Goal: Task Accomplishment & Management: Manage account settings

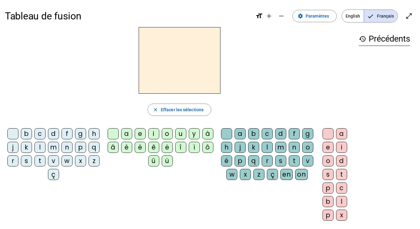
click at [89, 153] on div "q" at bounding box center [94, 147] width 11 height 11
click at [179, 129] on div "u" at bounding box center [180, 133] width 11 height 11
click at [344, 149] on div "i" at bounding box center [341, 147] width 11 height 11
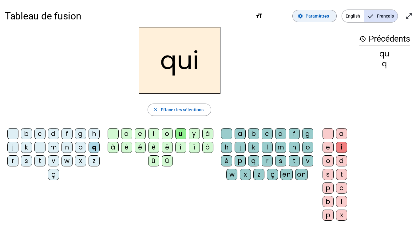
click at [325, 16] on span "Paramètres" at bounding box center [317, 15] width 23 height 7
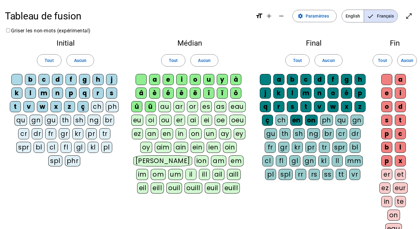
click at [142, 93] on div "â" at bounding box center [141, 92] width 11 height 11
click at [169, 91] on div "é" at bounding box center [168, 92] width 11 height 11
click at [183, 90] on div "ê" at bounding box center [181, 92] width 11 height 11
click at [195, 95] on div "ë" at bounding box center [195, 92] width 11 height 11
click at [206, 94] on div "î" at bounding box center [208, 92] width 11 height 11
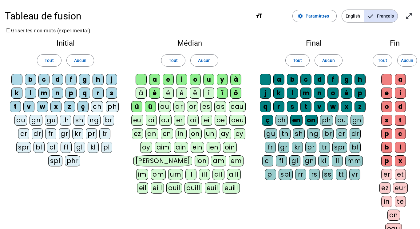
click at [224, 92] on div "ï" at bounding box center [222, 92] width 11 height 11
click at [233, 90] on div "ô" at bounding box center [236, 92] width 11 height 11
click at [137, 107] on div "û" at bounding box center [136, 106] width 11 height 11
click at [150, 107] on div "ü" at bounding box center [150, 106] width 11 height 11
click at [235, 79] on div "à" at bounding box center [236, 79] width 11 height 11
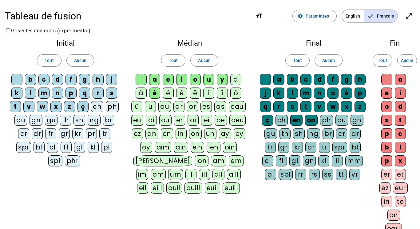
click at [306, 118] on div "on" at bounding box center [311, 119] width 13 height 11
click at [300, 118] on div "en" at bounding box center [297, 119] width 12 height 11
click at [267, 119] on div "ç" at bounding box center [267, 119] width 11 height 11
click at [84, 110] on div "ç" at bounding box center [83, 106] width 11 height 11
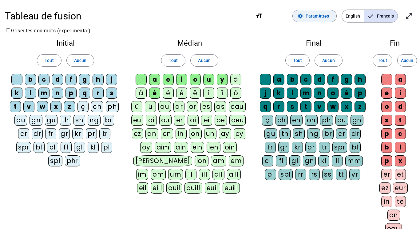
click at [305, 14] on span at bounding box center [315, 16] width 44 height 15
click at [307, 16] on span at bounding box center [315, 16] width 44 height 15
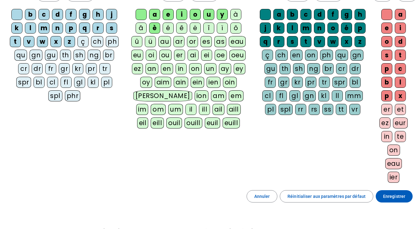
scroll to position [103, 0]
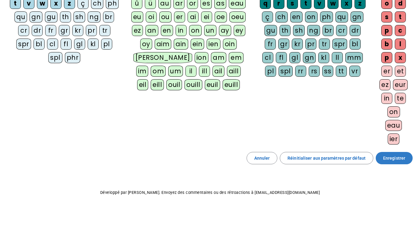
click at [391, 159] on span "Enregistrer" at bounding box center [395, 157] width 22 height 7
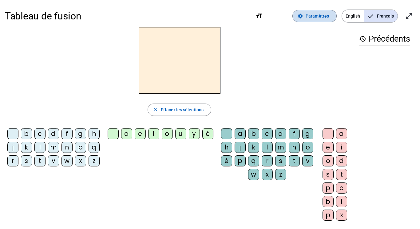
click at [300, 14] on mat-icon "settings" at bounding box center [301, 16] width 6 height 6
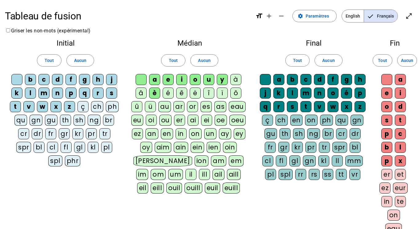
click at [152, 90] on div "è" at bounding box center [154, 92] width 11 height 11
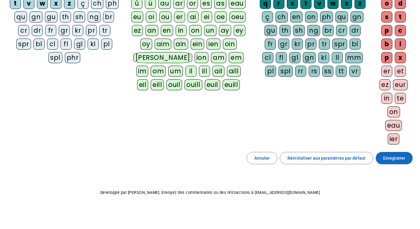
click at [393, 159] on span "Enregistrer" at bounding box center [395, 157] width 22 height 7
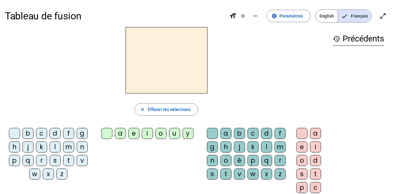
click at [29, 160] on div "q" at bounding box center [27, 160] width 11 height 11
click at [171, 132] on div "u" at bounding box center [174, 133] width 11 height 11
click at [312, 149] on div "i" at bounding box center [315, 147] width 11 height 11
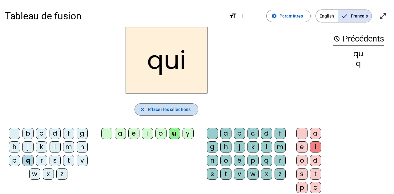
click at [157, 116] on span "button" at bounding box center [166, 109] width 63 height 15
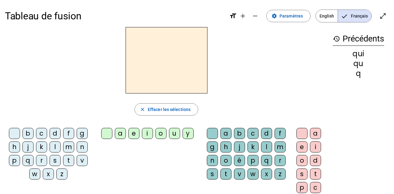
click at [54, 161] on div "s" at bounding box center [55, 160] width 11 height 11
click at [315, 150] on div "i" at bounding box center [315, 147] width 11 height 11
click at [84, 147] on div "n" at bounding box center [82, 147] width 11 height 11
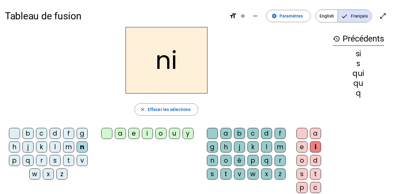
click at [301, 148] on div "e" at bounding box center [301, 147] width 11 height 11
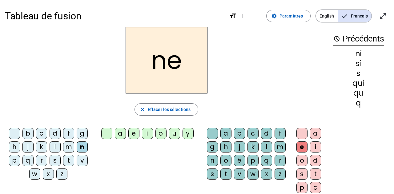
click at [53, 163] on div "s" at bounding box center [55, 160] width 11 height 11
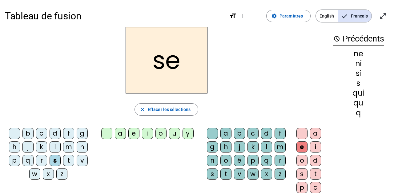
click at [70, 161] on div "t" at bounding box center [68, 160] width 11 height 11
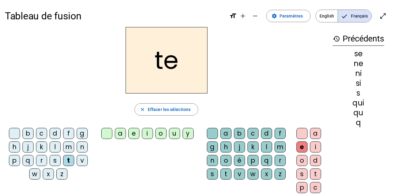
click at [52, 134] on div "d" at bounding box center [55, 133] width 11 height 11
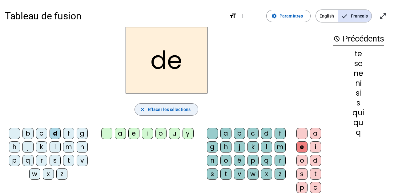
click at [178, 112] on span "Effacer les sélections" at bounding box center [169, 109] width 43 height 7
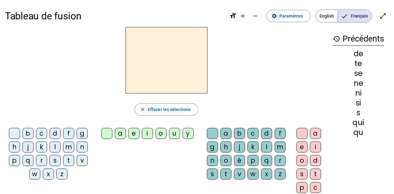
click at [53, 131] on div "d" at bounding box center [55, 133] width 11 height 11
click at [171, 132] on div "u" at bounding box center [174, 133] width 11 height 11
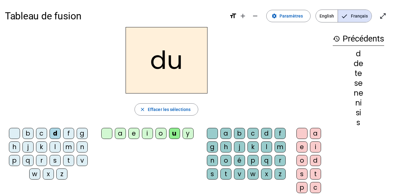
click at [52, 163] on div "s" at bounding box center [55, 160] width 11 height 11
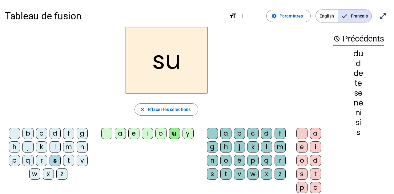
click at [54, 148] on div "l" at bounding box center [55, 147] width 11 height 11
click at [68, 161] on div "t" at bounding box center [68, 160] width 11 height 11
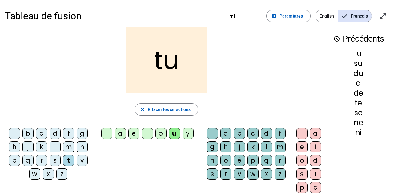
click at [124, 134] on div "a" at bounding box center [120, 133] width 11 height 11
click at [55, 160] on div "s" at bounding box center [55, 160] width 11 height 11
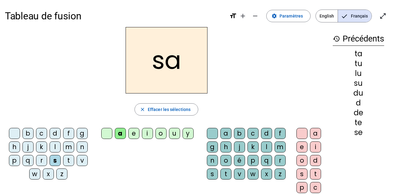
click at [66, 160] on div "t" at bounding box center [68, 160] width 11 height 11
click at [68, 148] on div "m" at bounding box center [68, 147] width 11 height 11
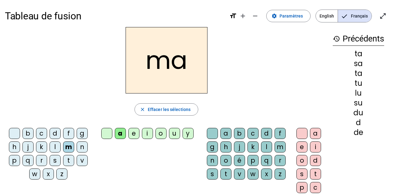
click at [130, 130] on div "e" at bounding box center [133, 133] width 11 height 11
click at [51, 135] on div "d" at bounding box center [55, 133] width 11 height 11
